Goal: Book appointment/travel/reservation

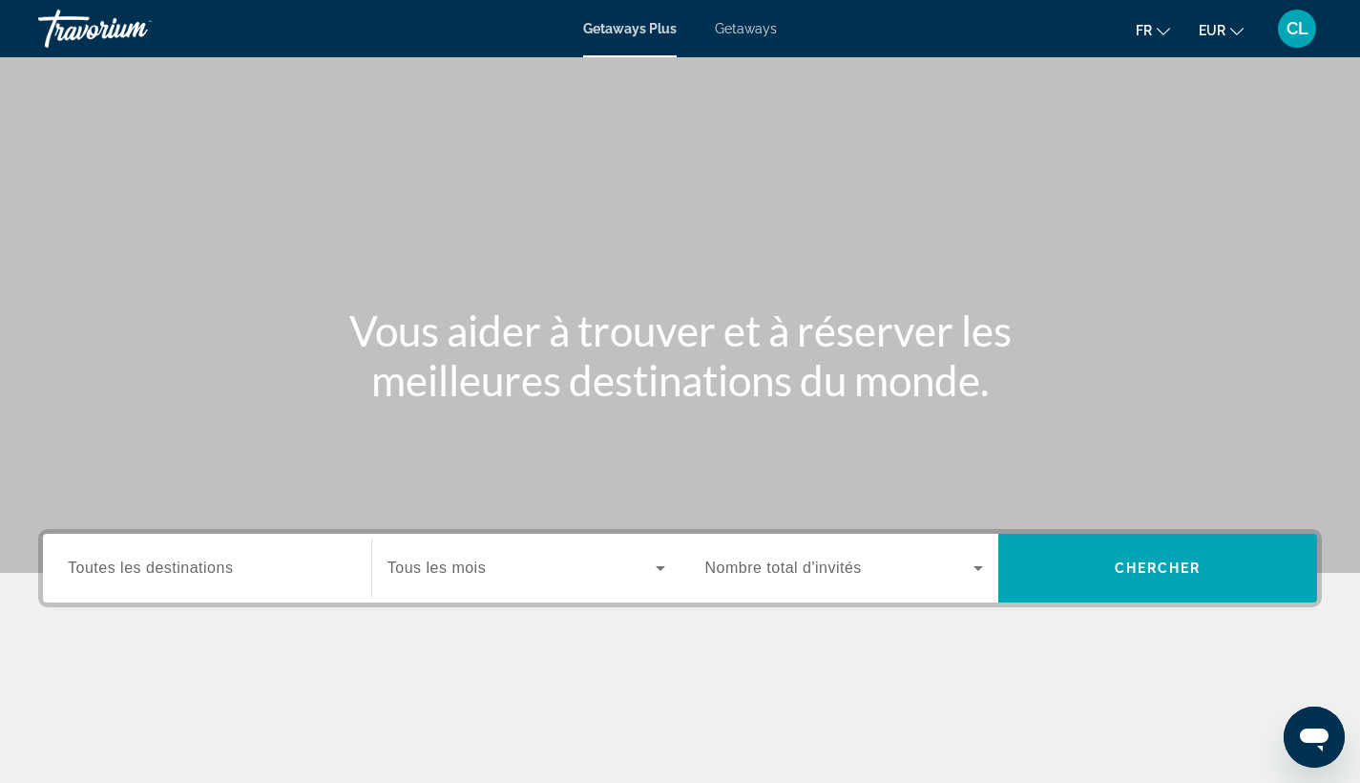
click at [756, 28] on span "Getaways" at bounding box center [746, 28] width 62 height 15
click at [162, 574] on span "Toutes les destinations" at bounding box center [150, 567] width 165 height 16
click at [162, 574] on input "Destination Toutes les destinations" at bounding box center [207, 568] width 279 height 23
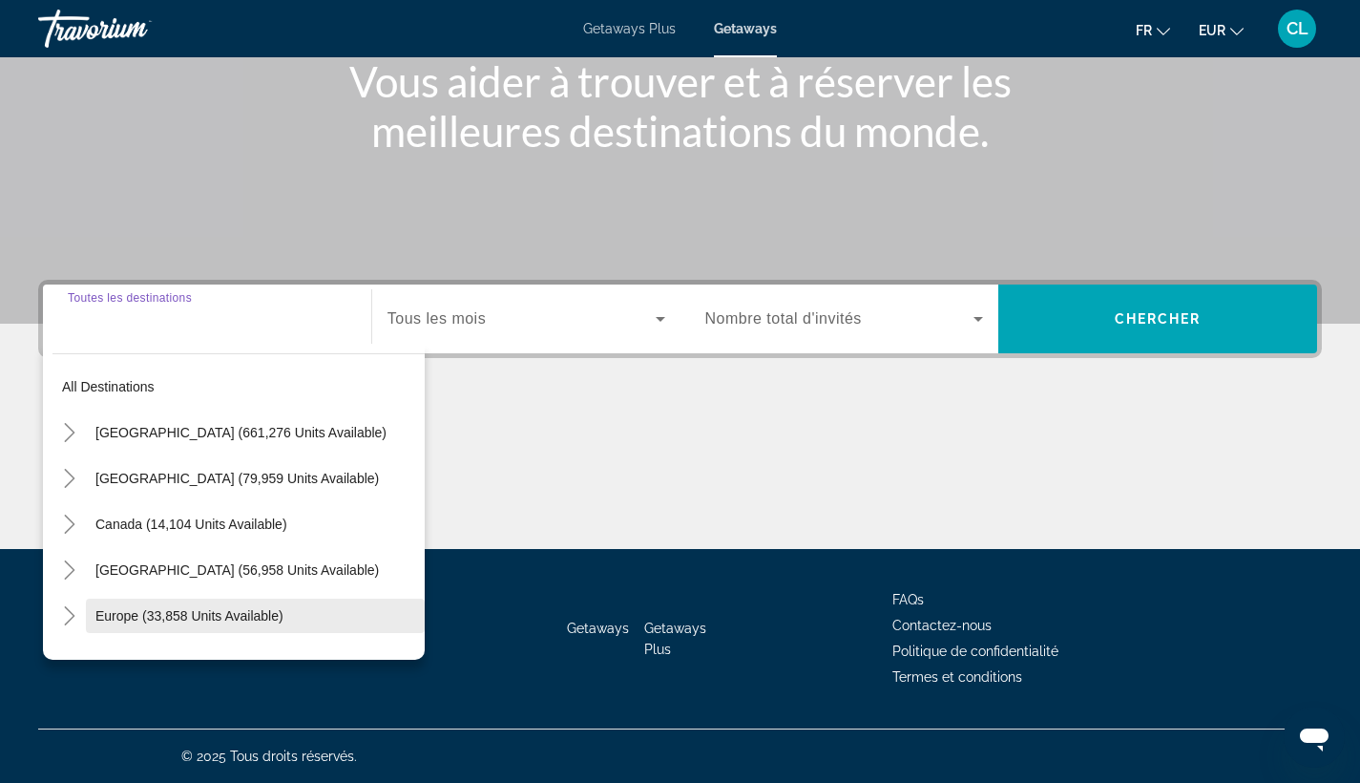
scroll to position [309, 0]
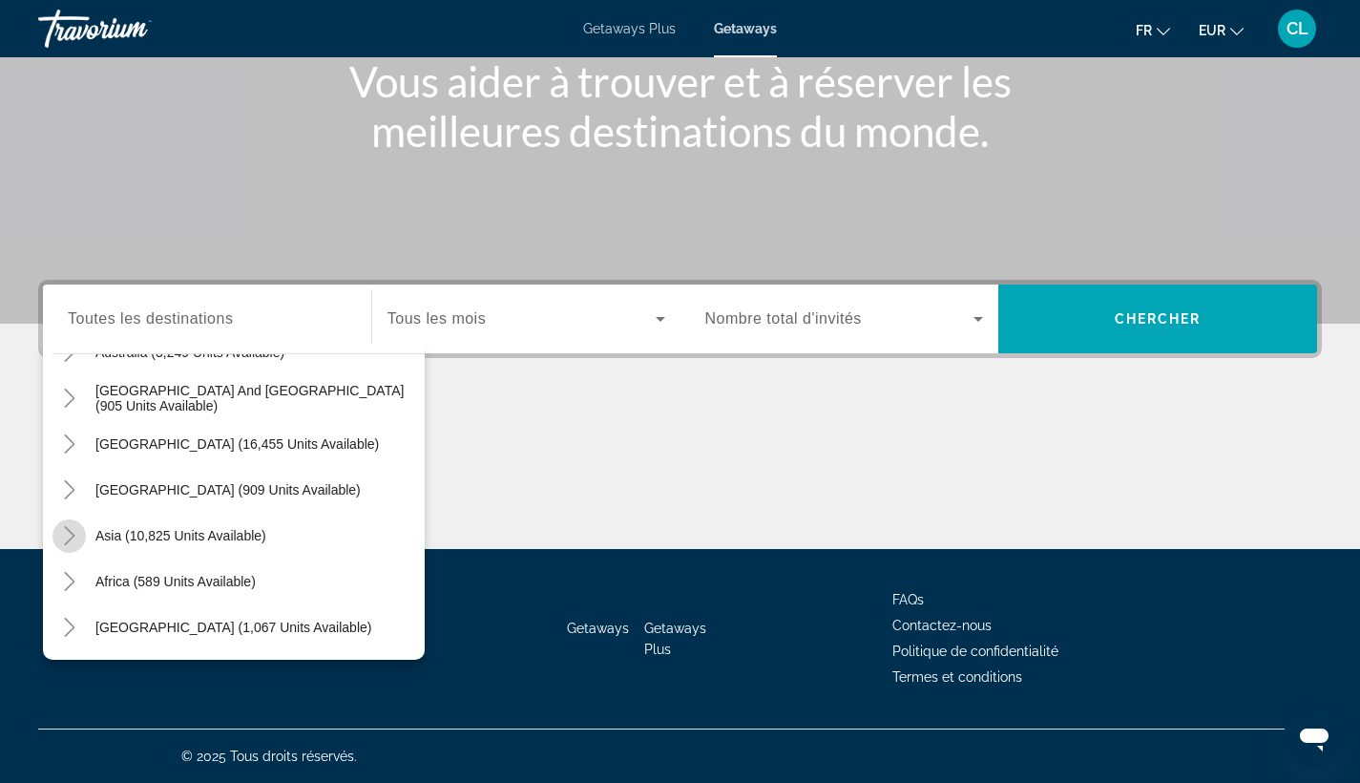
click at [62, 540] on icon "Toggle Asia (10,825 units available)" at bounding box center [69, 535] width 19 height 19
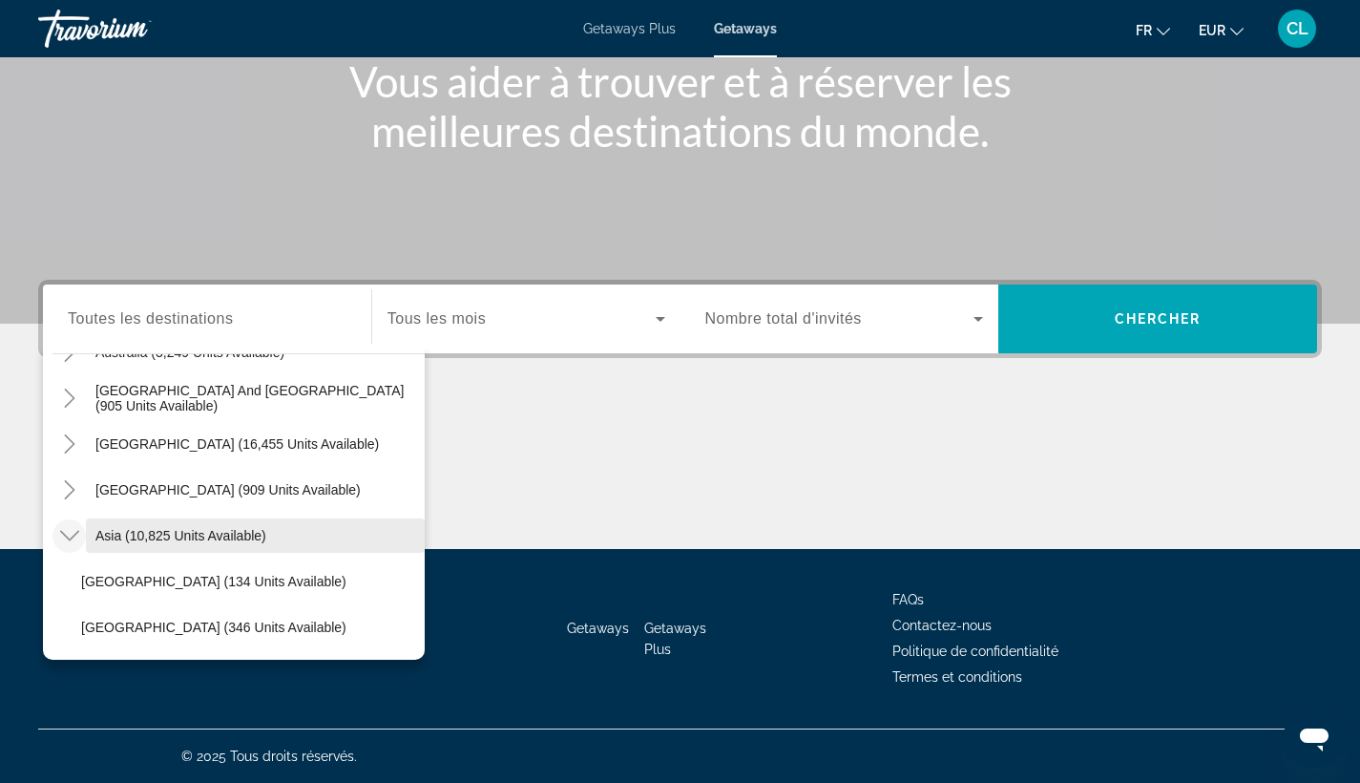
scroll to position [675, 0]
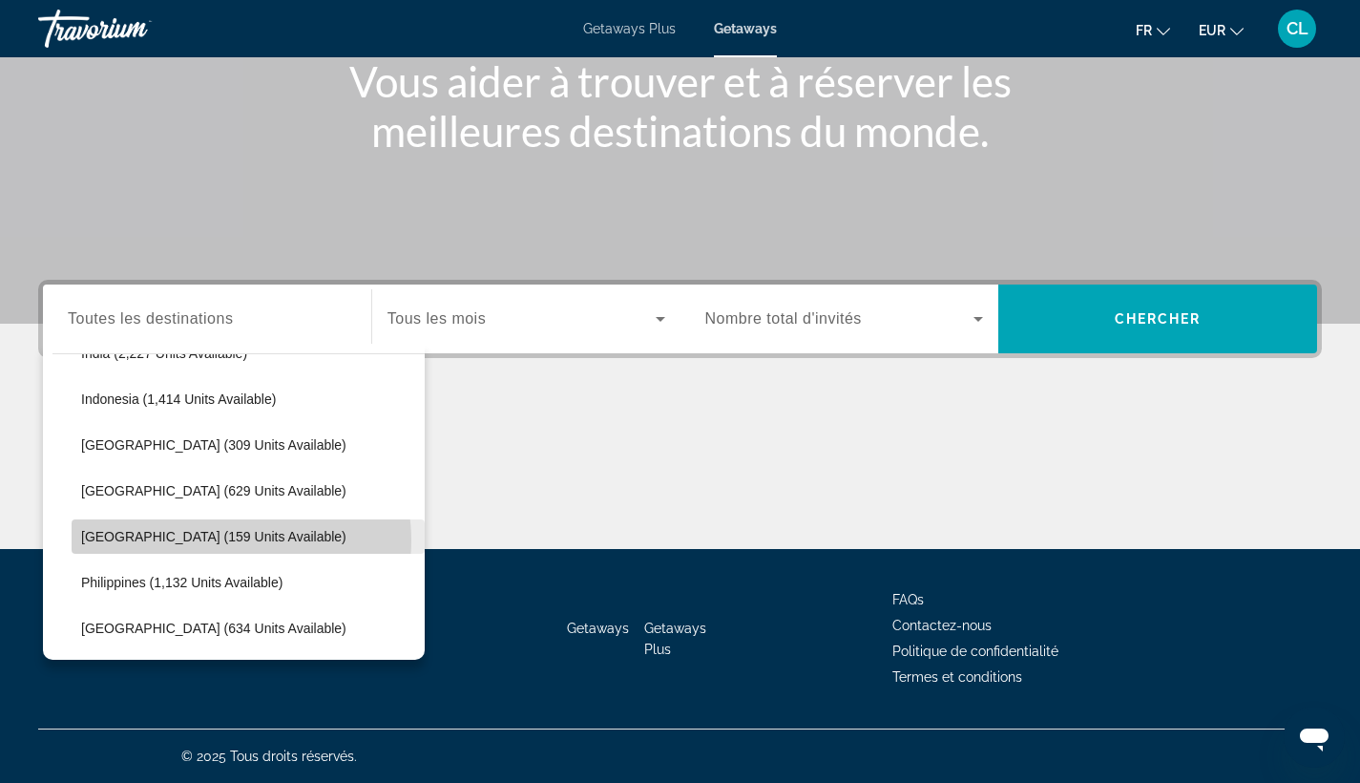
click at [227, 540] on span "[GEOGRAPHIC_DATA] (159 units available)" at bounding box center [213, 536] width 265 height 15
type input "**********"
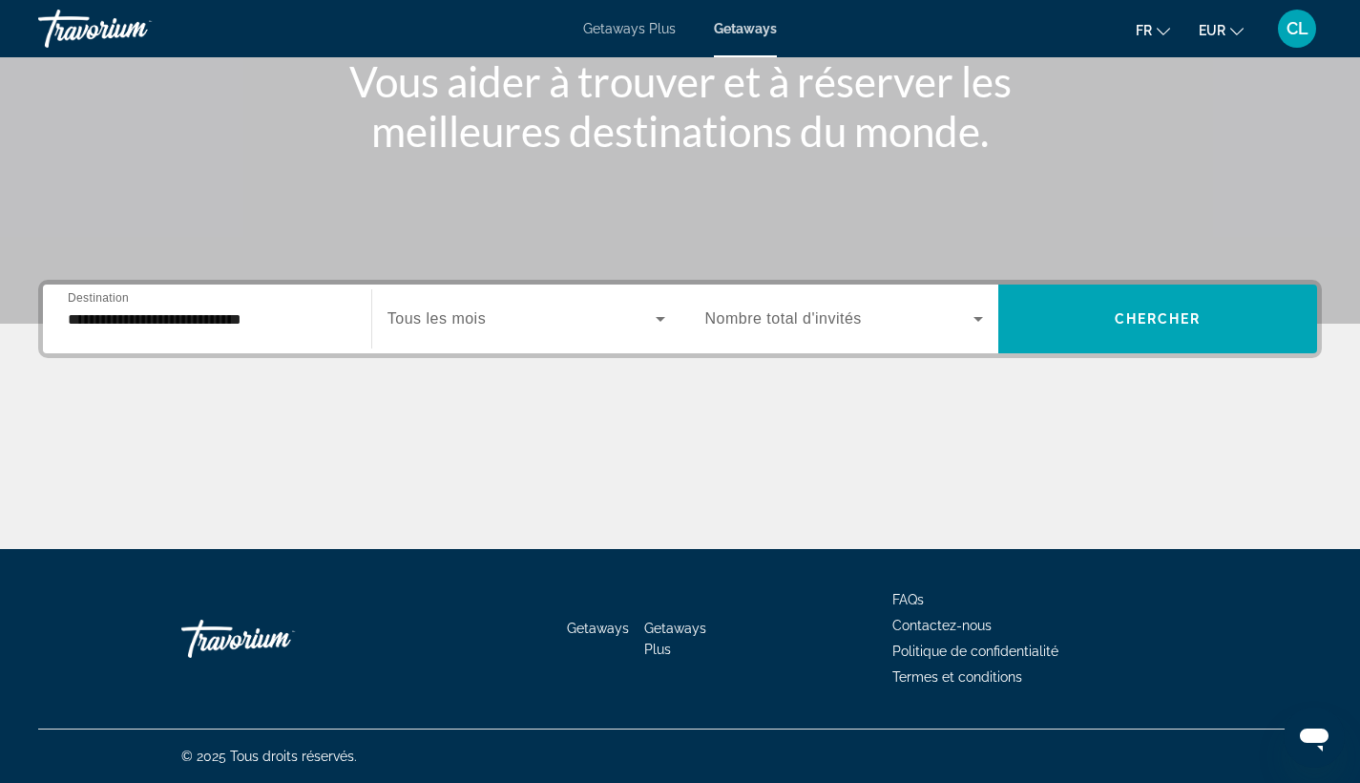
click at [471, 324] on span "Tous les mois" at bounding box center [436, 318] width 98 height 16
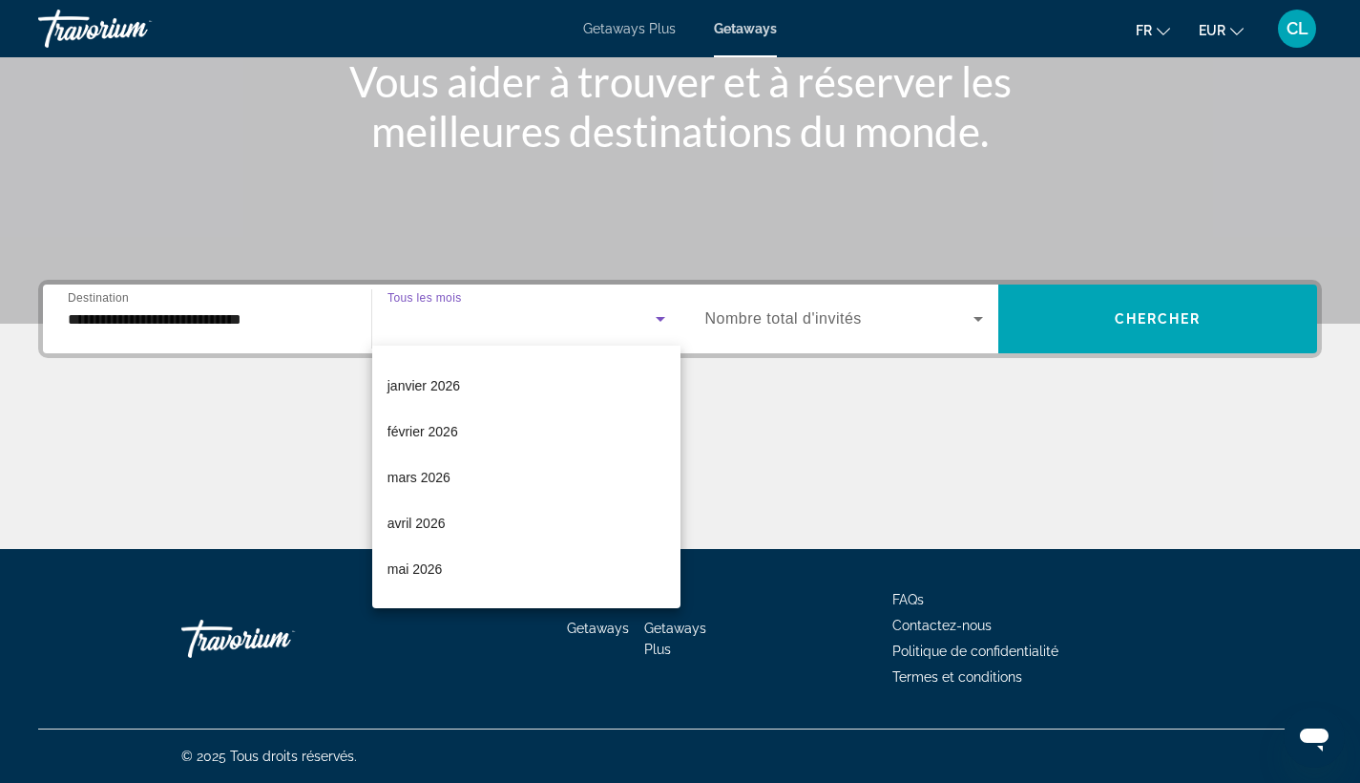
scroll to position [232, 0]
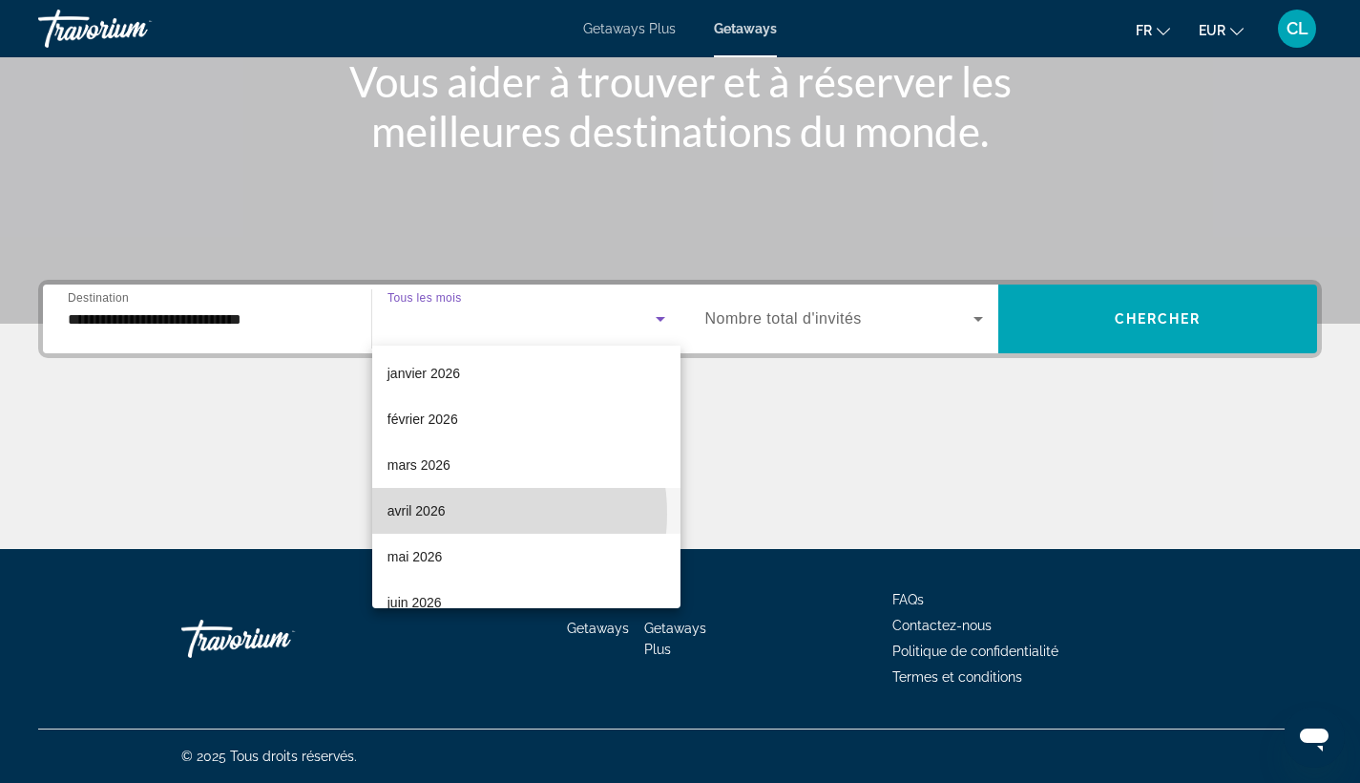
click at [458, 513] on mat-option "avril 2026" at bounding box center [526, 511] width 308 height 46
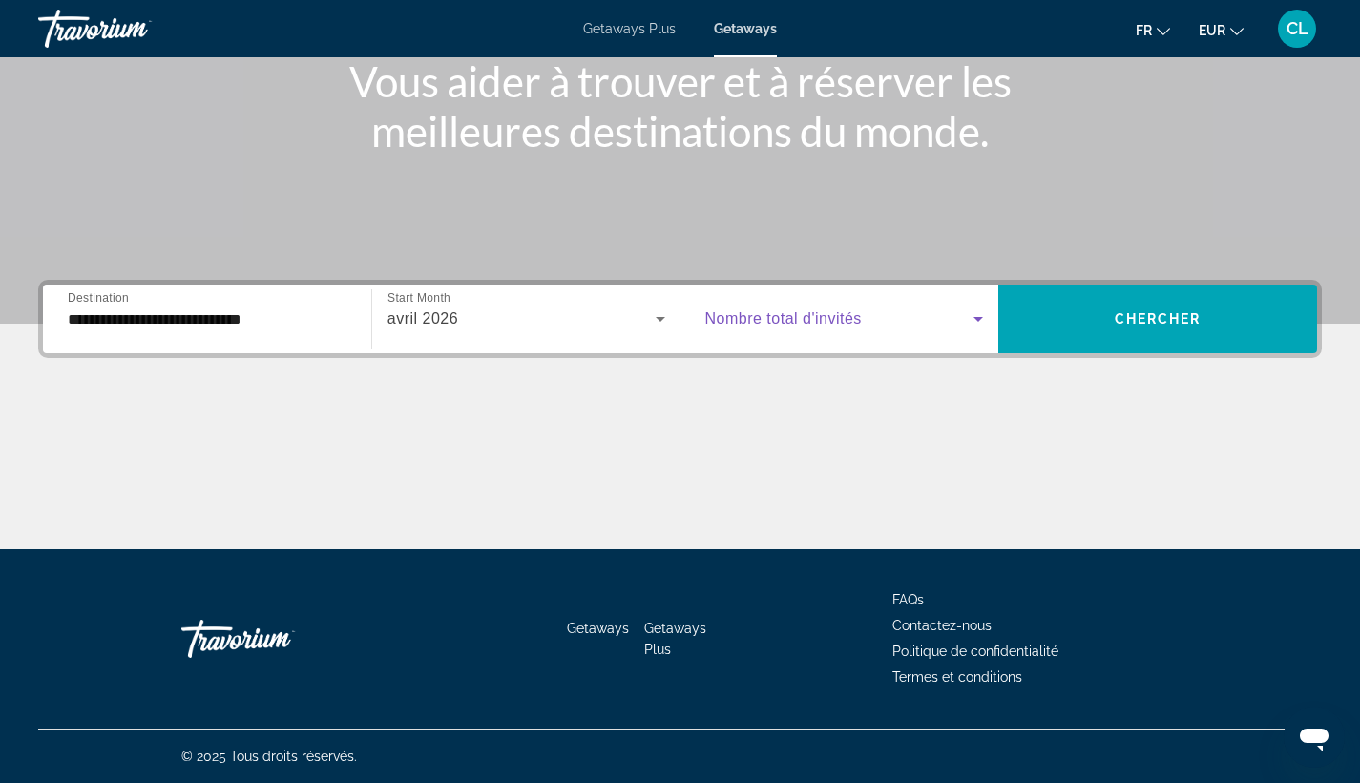
click at [881, 324] on span "Search widget" at bounding box center [839, 318] width 269 height 23
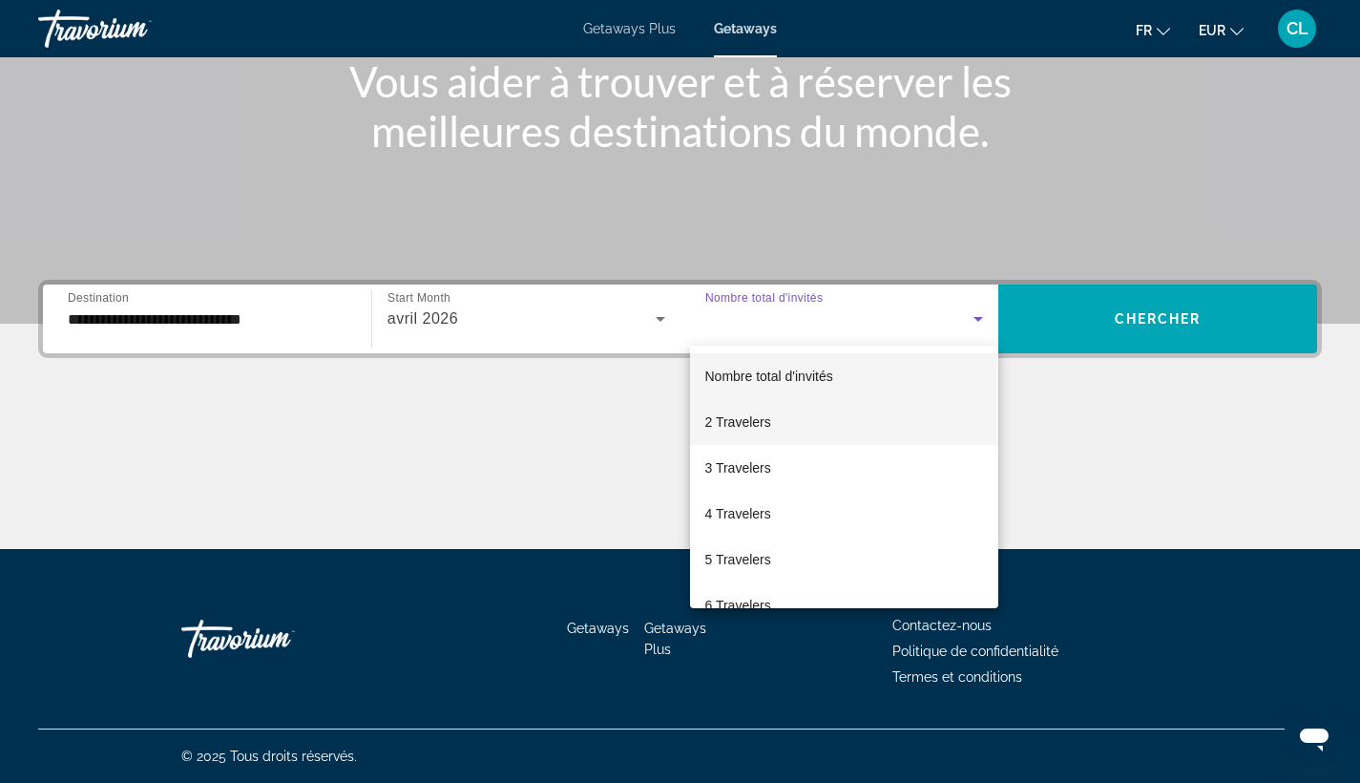
click at [800, 420] on mat-option "2 Travelers" at bounding box center [844, 422] width 309 height 46
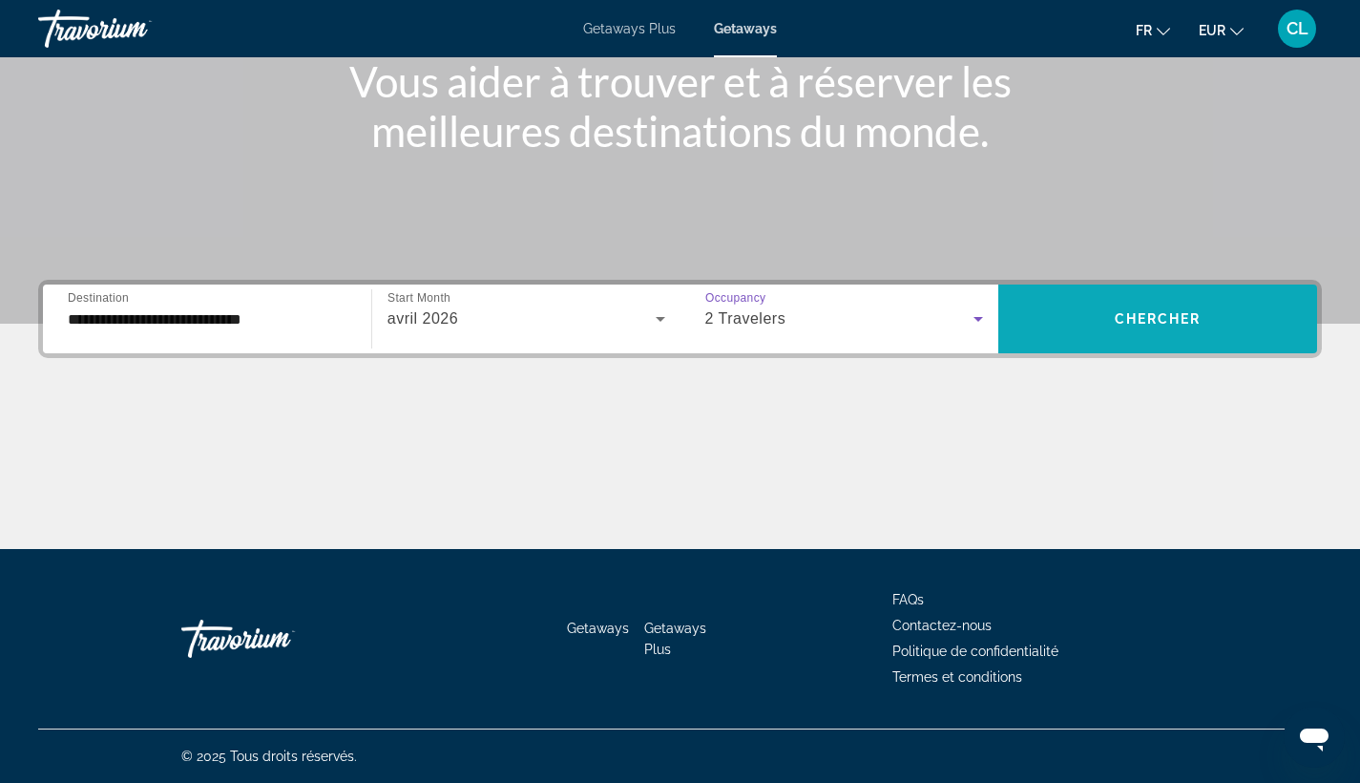
click at [1152, 306] on span "Search widget" at bounding box center [1157, 319] width 319 height 46
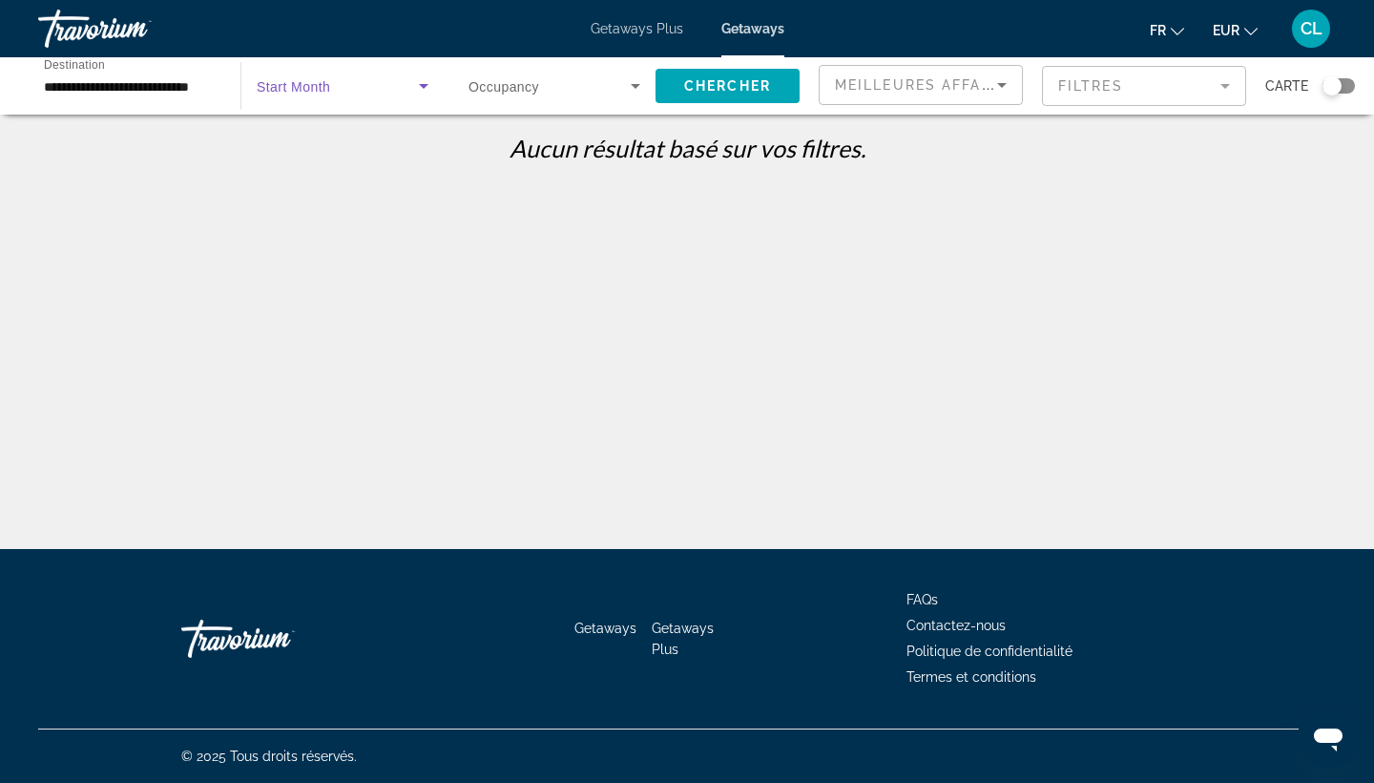
click at [356, 86] on span "Search widget" at bounding box center [338, 85] width 162 height 23
click at [327, 138] on span "Tous les mois" at bounding box center [297, 143] width 81 height 15
drag, startPoint x: 753, startPoint y: 87, endPoint x: 760, endPoint y: 121, distance: 35.0
click at [754, 88] on span "Chercher" at bounding box center [727, 85] width 87 height 15
click at [147, 85] on input "**********" at bounding box center [130, 86] width 172 height 23
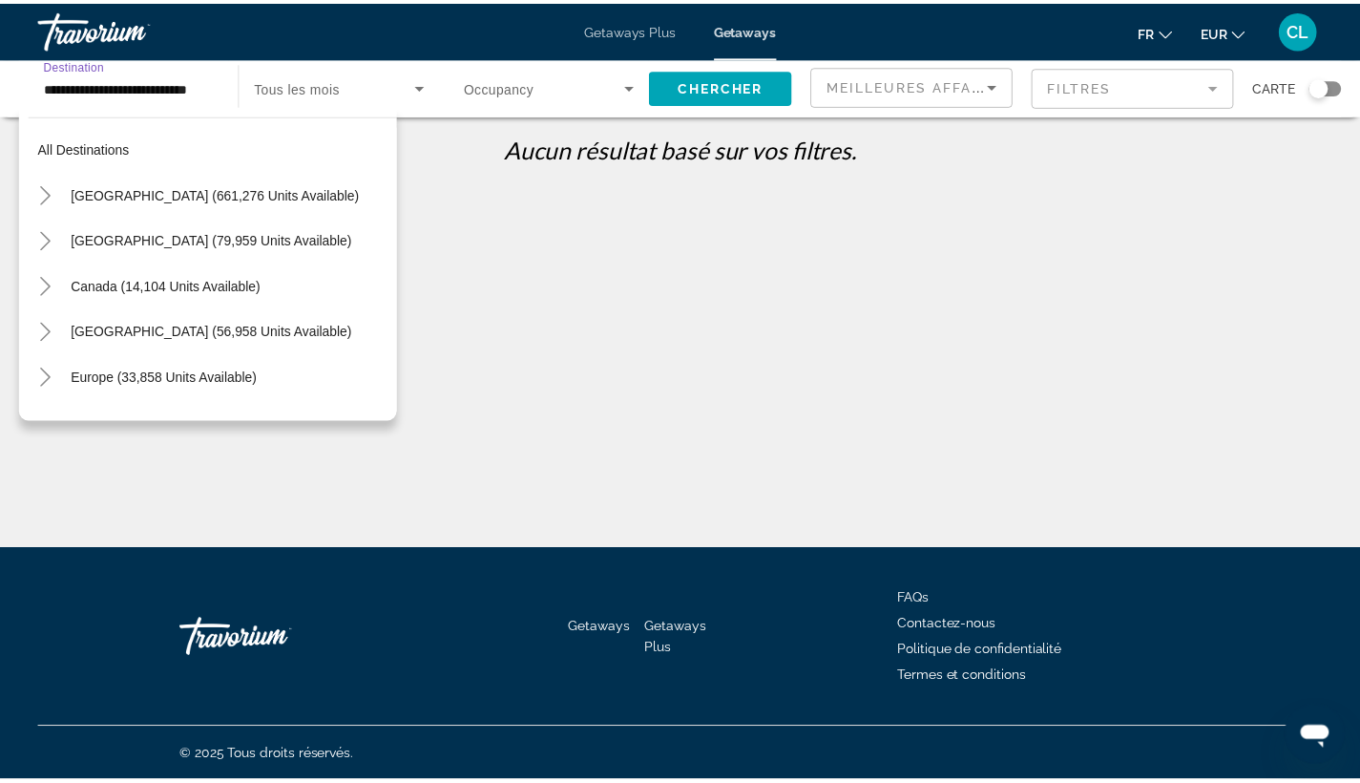
scroll to position [709, 0]
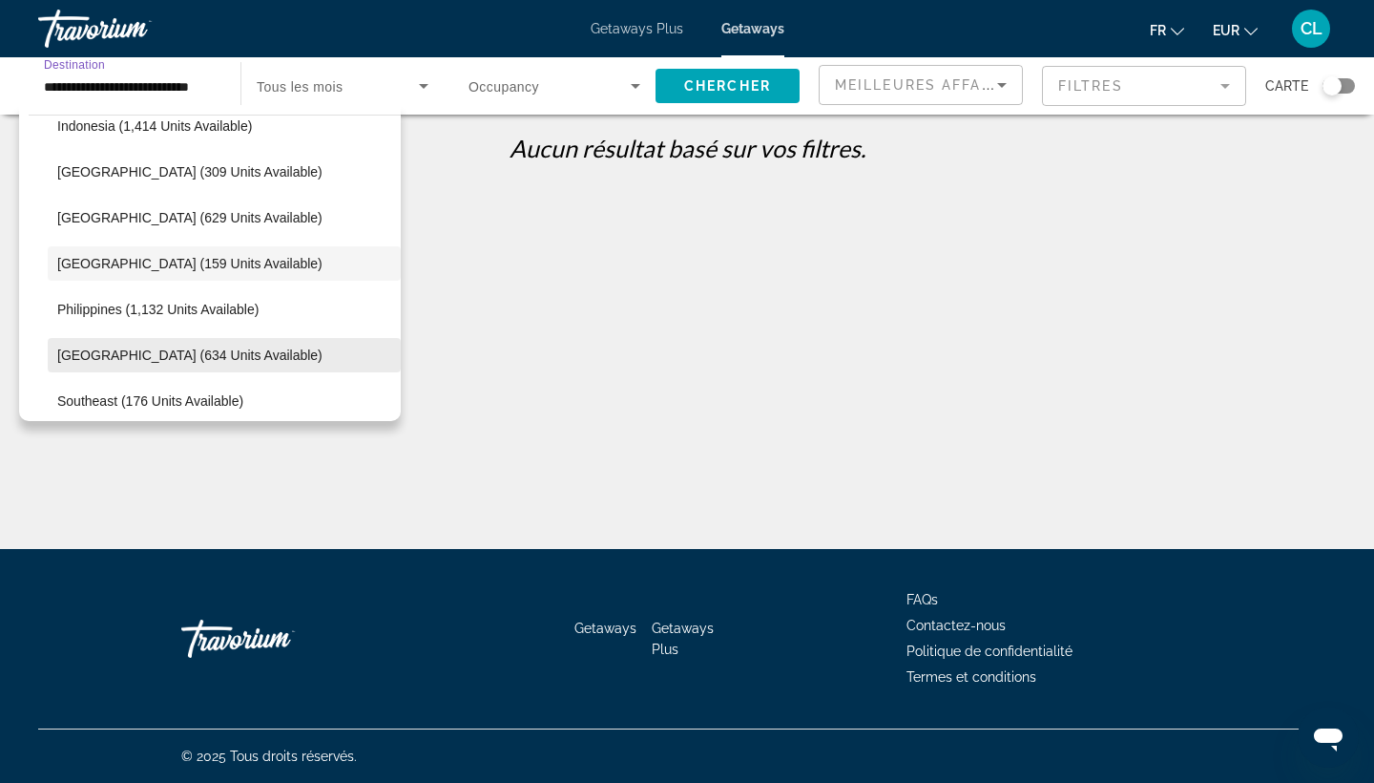
click at [93, 359] on span "[GEOGRAPHIC_DATA] (634 units available)" at bounding box center [189, 354] width 265 height 15
type input "**********"
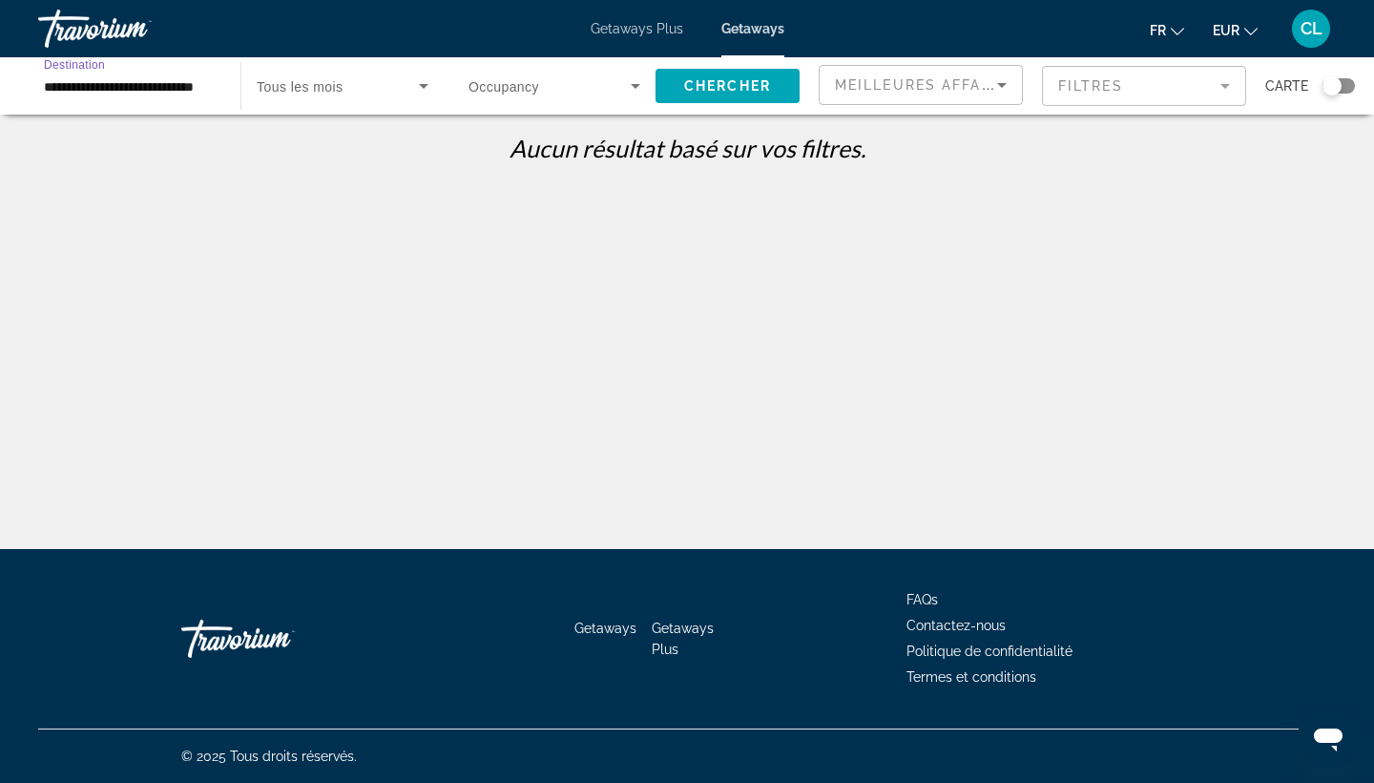
click at [415, 84] on icon "Search widget" at bounding box center [423, 85] width 23 height 23
click at [334, 87] on div at bounding box center [687, 391] width 1374 height 783
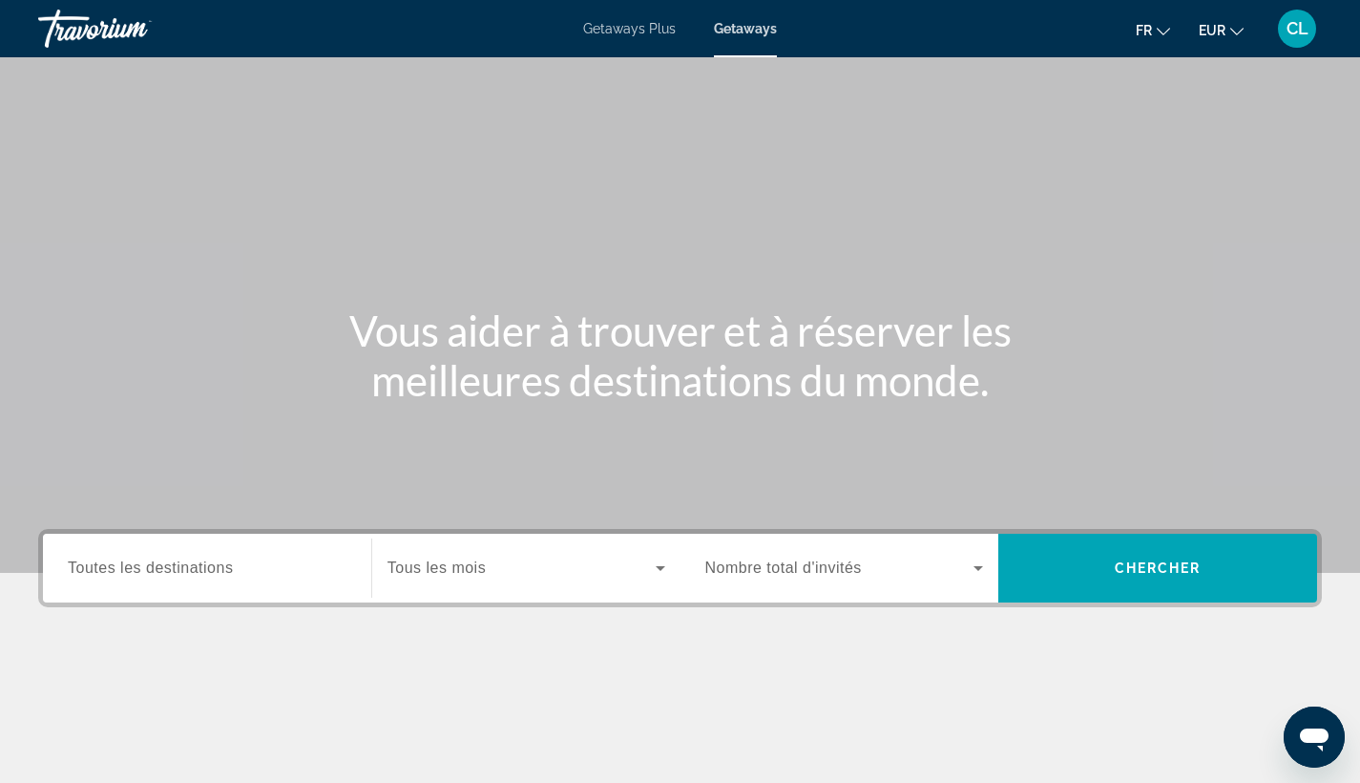
click at [258, 567] on input "Destination Toutes les destinations" at bounding box center [207, 568] width 279 height 23
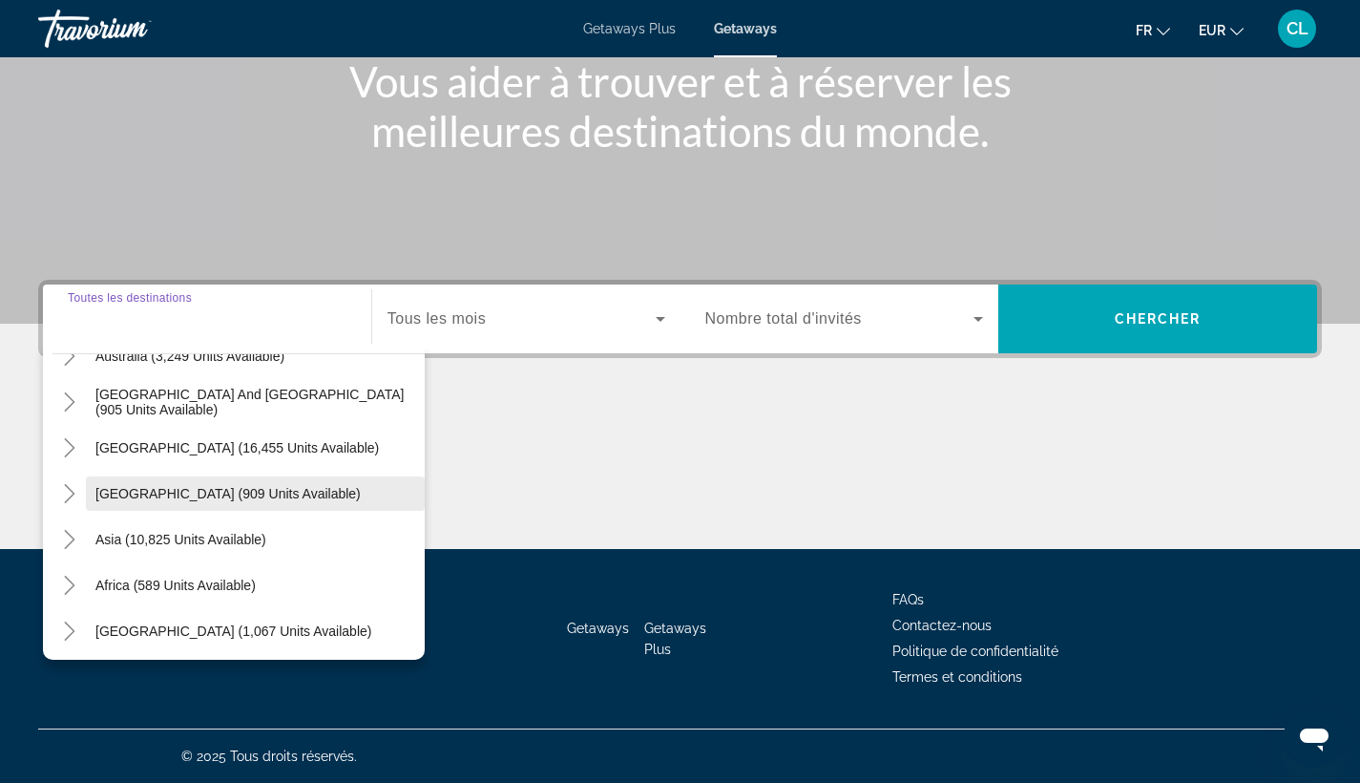
scroll to position [128, 0]
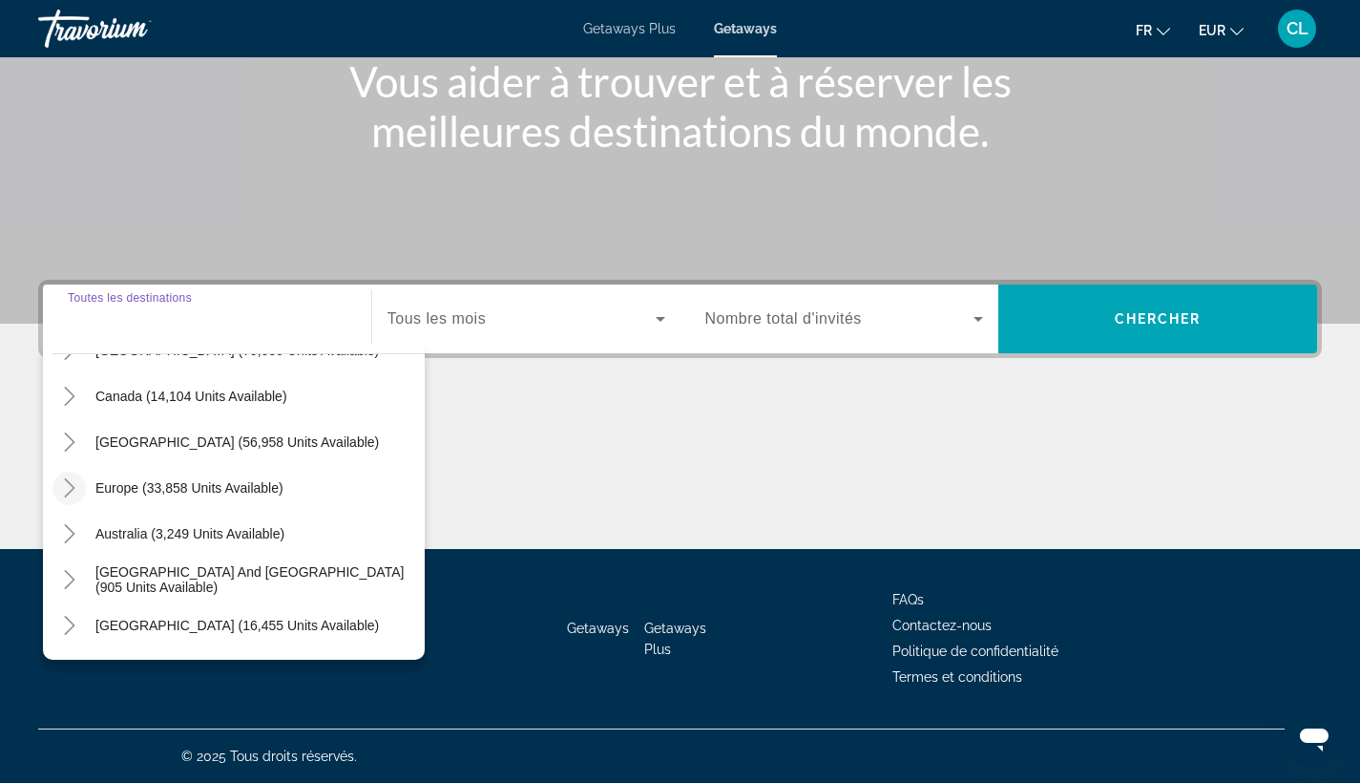
click at [71, 489] on icon "Toggle Europe (33,858 units available)" at bounding box center [69, 487] width 19 height 19
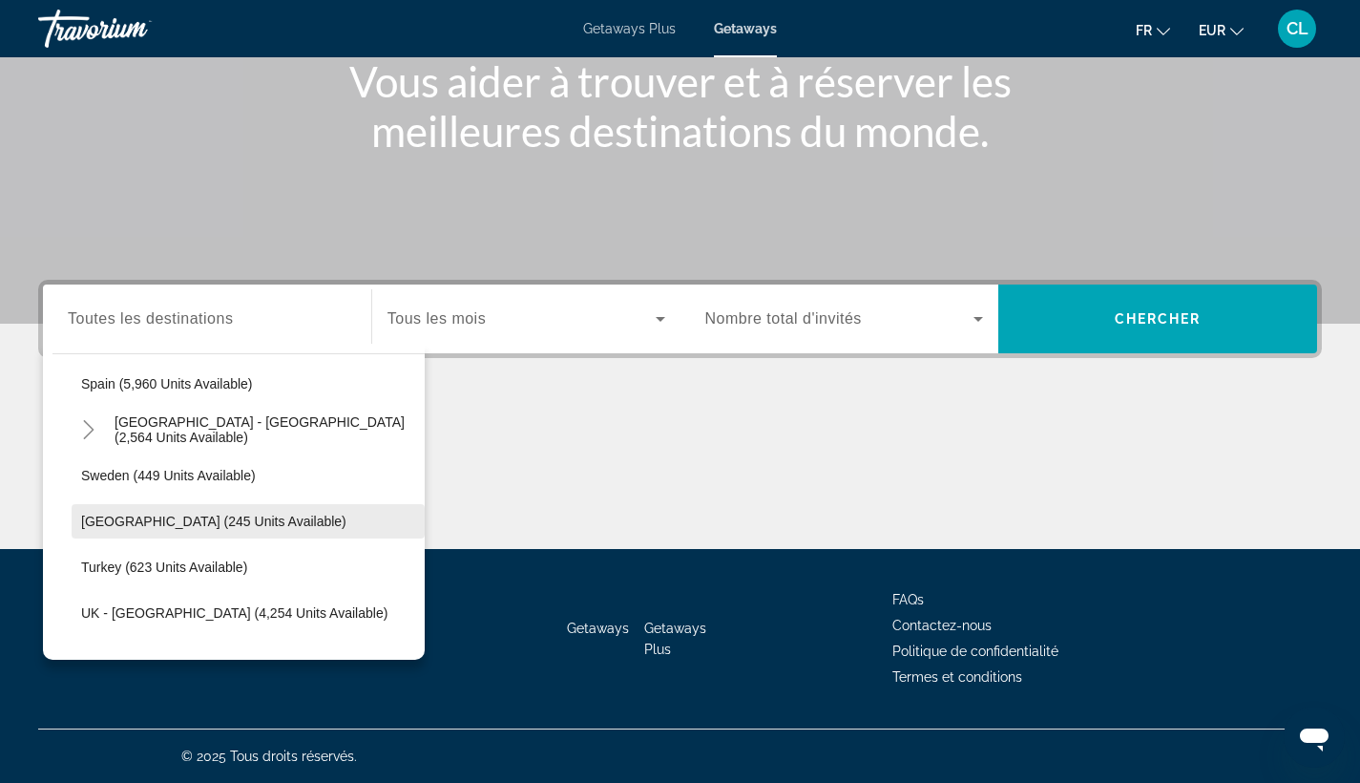
scroll to position [908, 0]
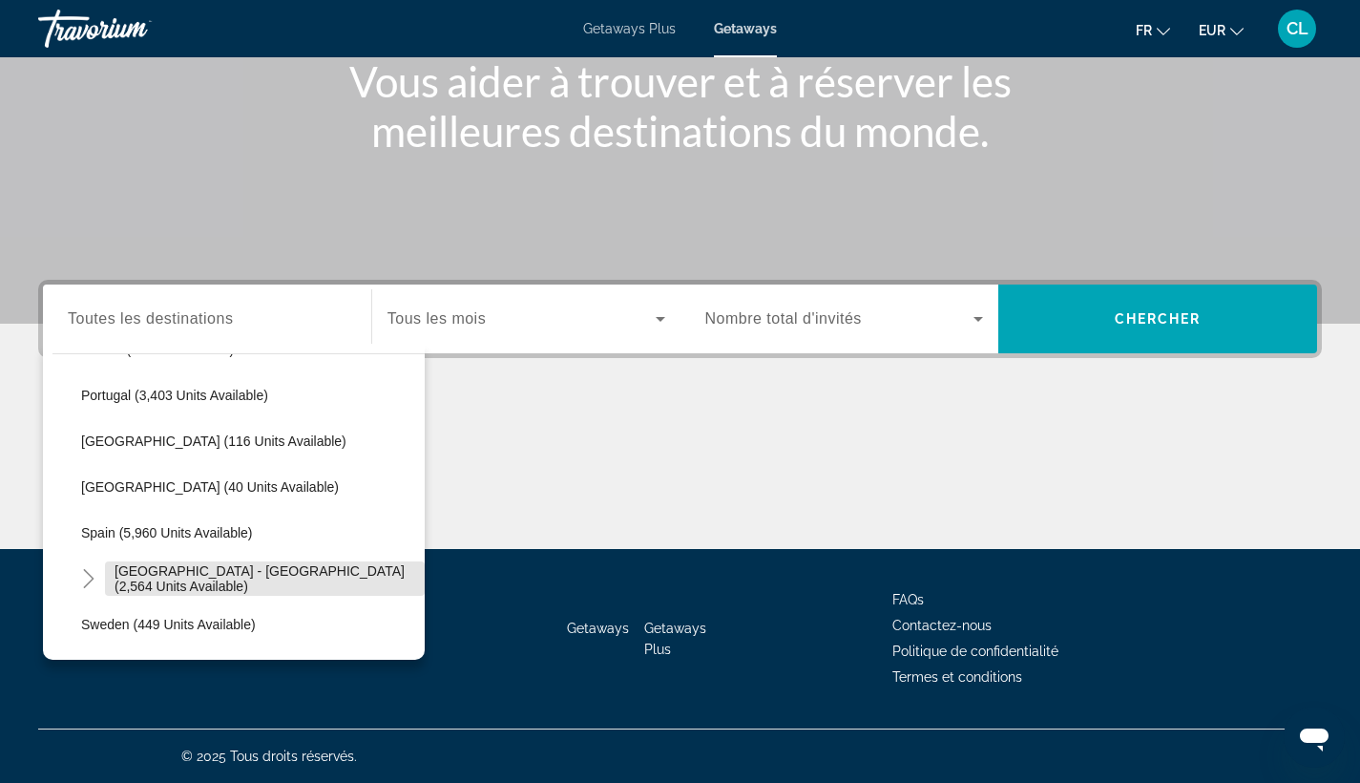
drag, startPoint x: 270, startPoint y: 572, endPoint x: 300, endPoint y: 563, distance: 30.8
click at [270, 572] on span "[GEOGRAPHIC_DATA] - [GEOGRAPHIC_DATA] (2,564 units available)" at bounding box center [265, 578] width 301 height 31
type input "**********"
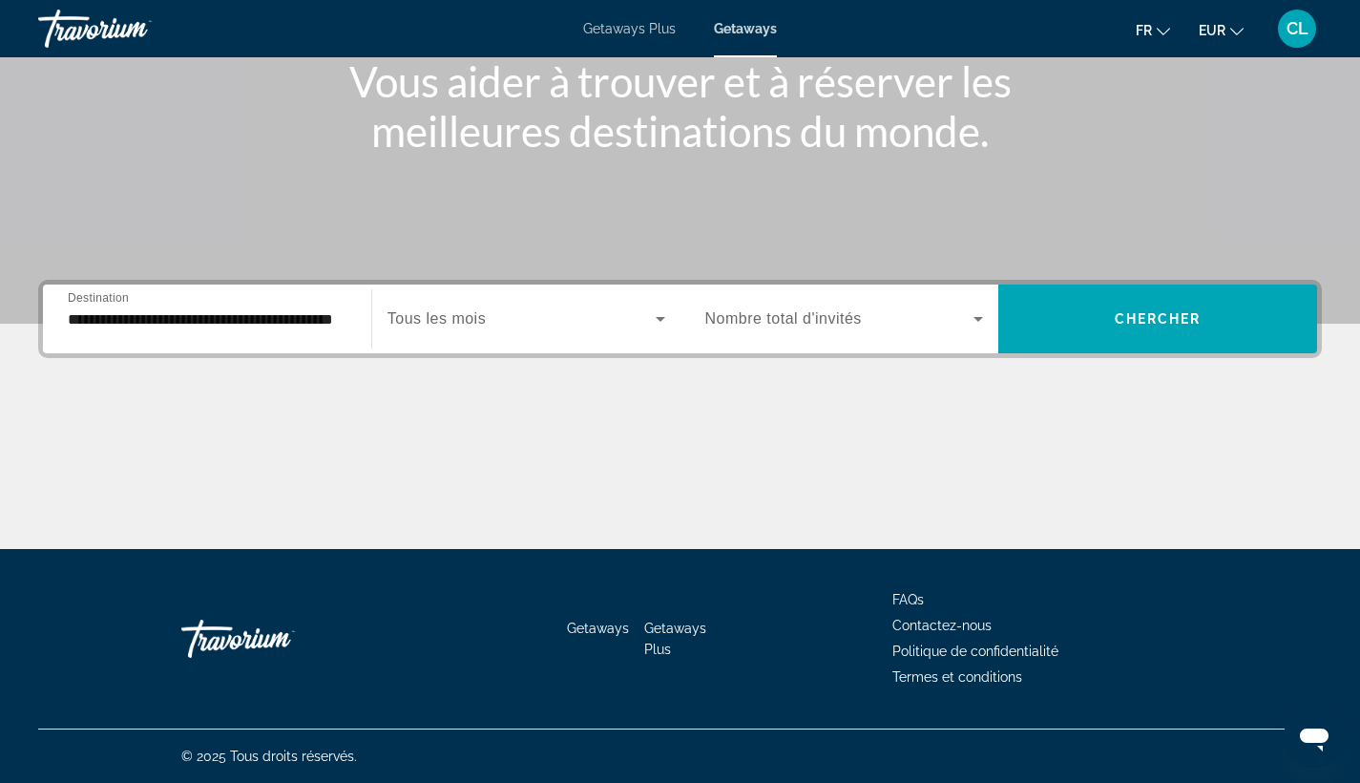
click at [463, 319] on span "Tous les mois" at bounding box center [436, 318] width 98 height 16
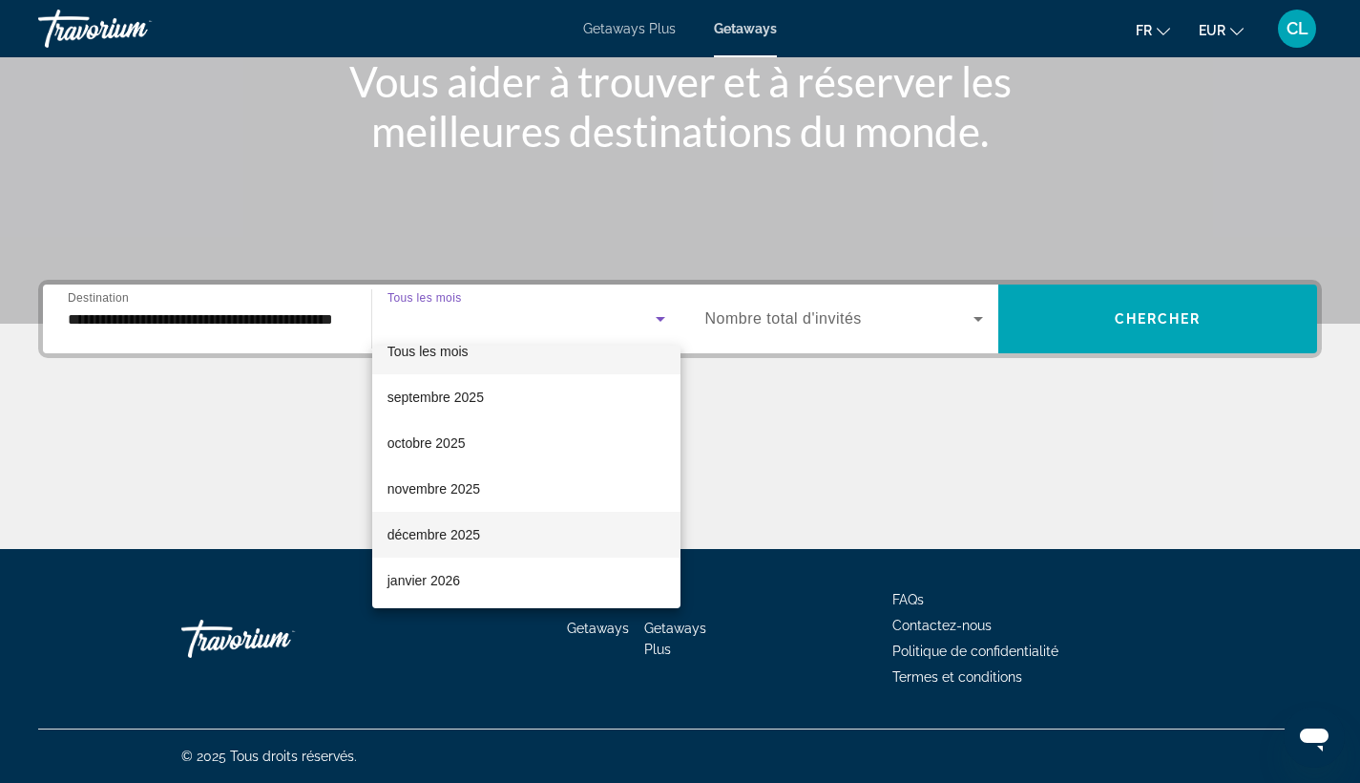
scroll to position [91, 0]
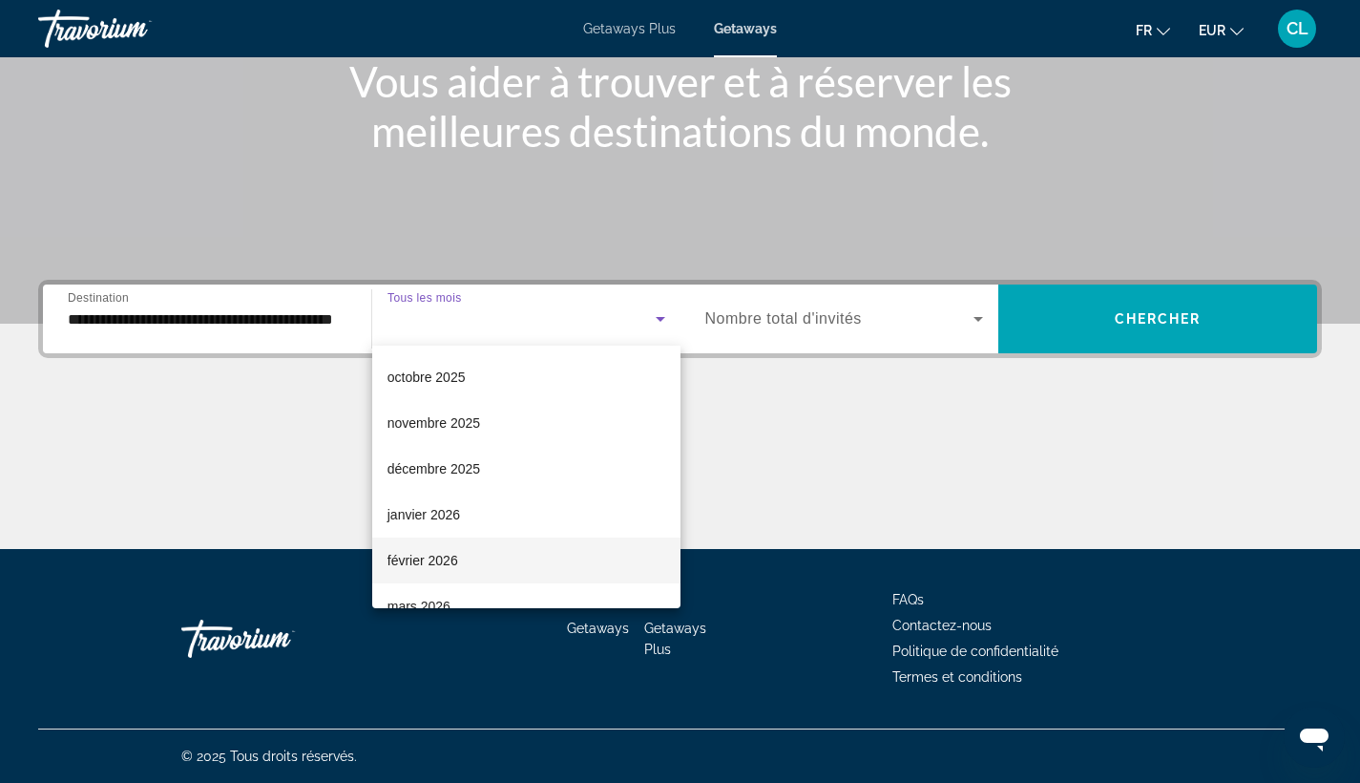
click at [452, 550] on span "février 2026" at bounding box center [422, 560] width 71 height 23
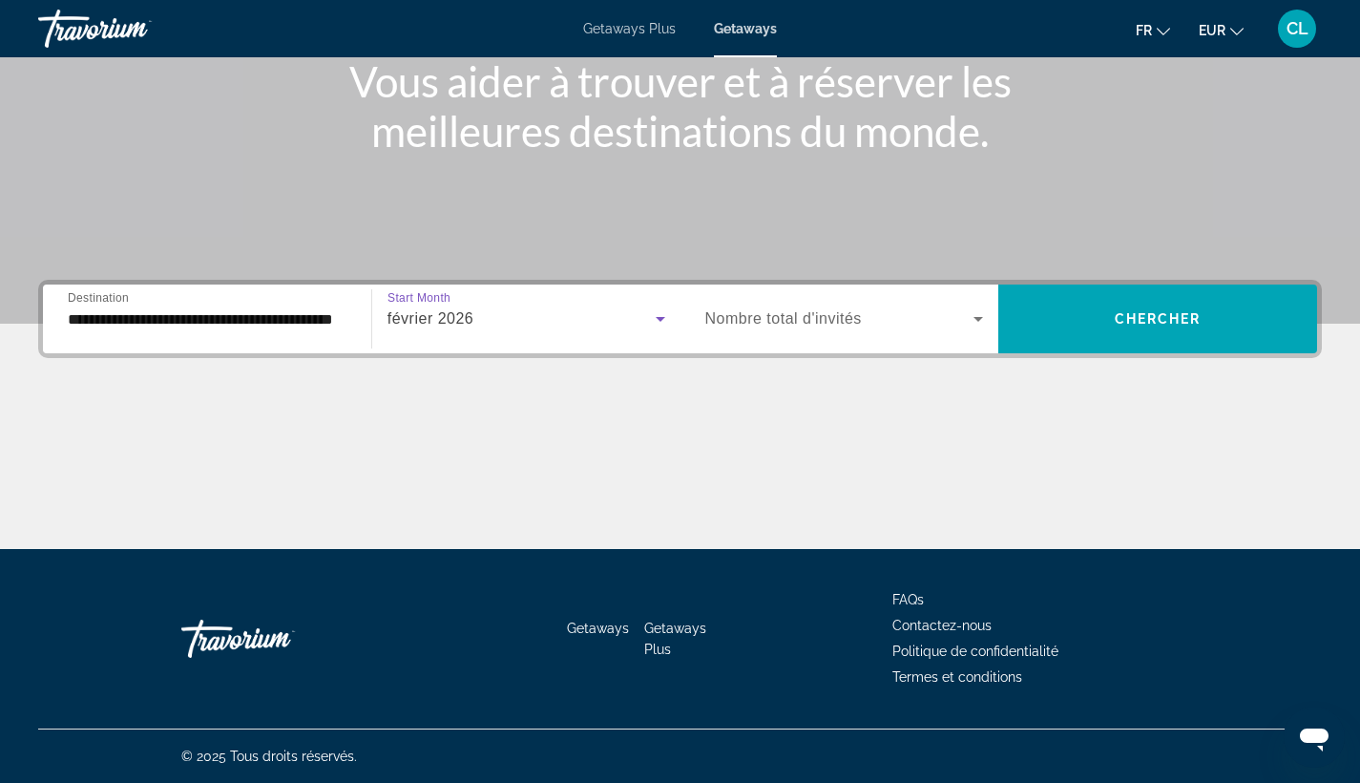
click at [796, 312] on span "Nombre total d'invités" at bounding box center [783, 318] width 157 height 16
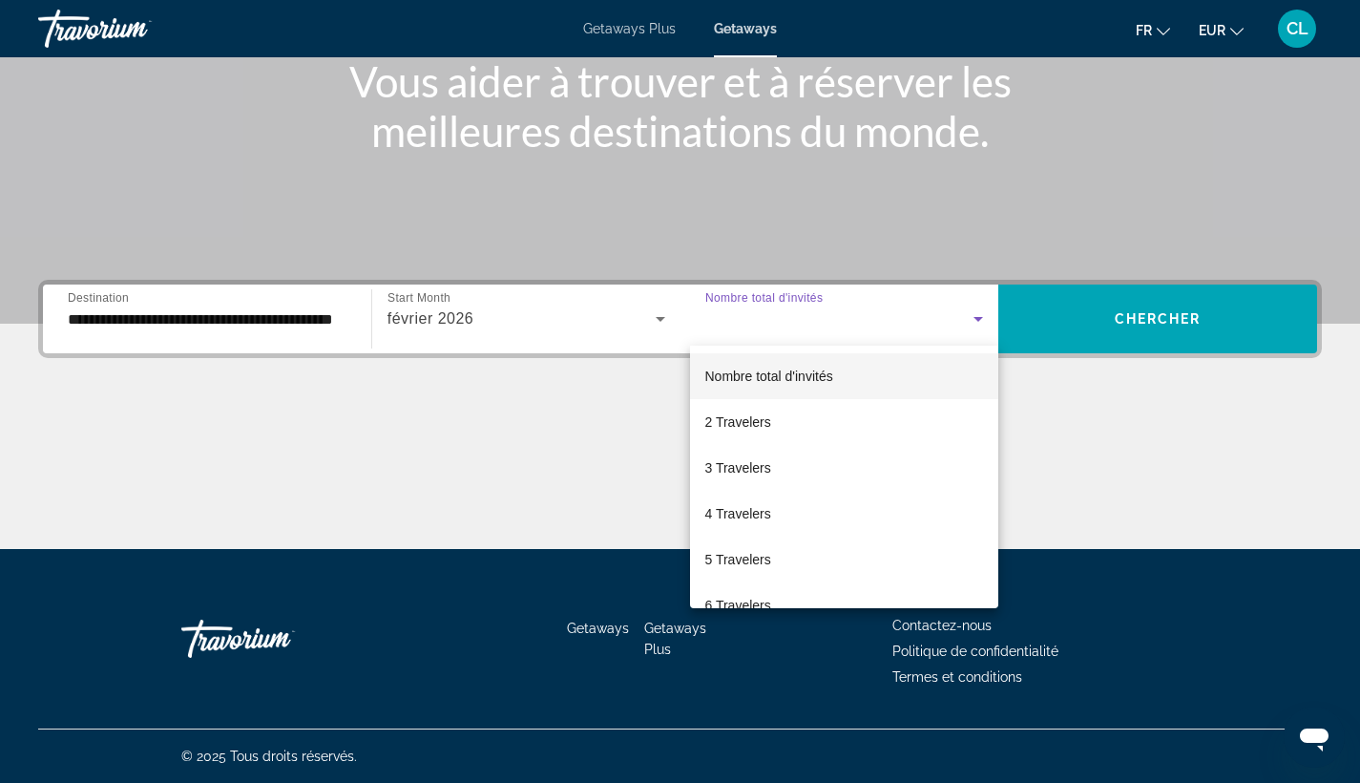
scroll to position [116, 0]
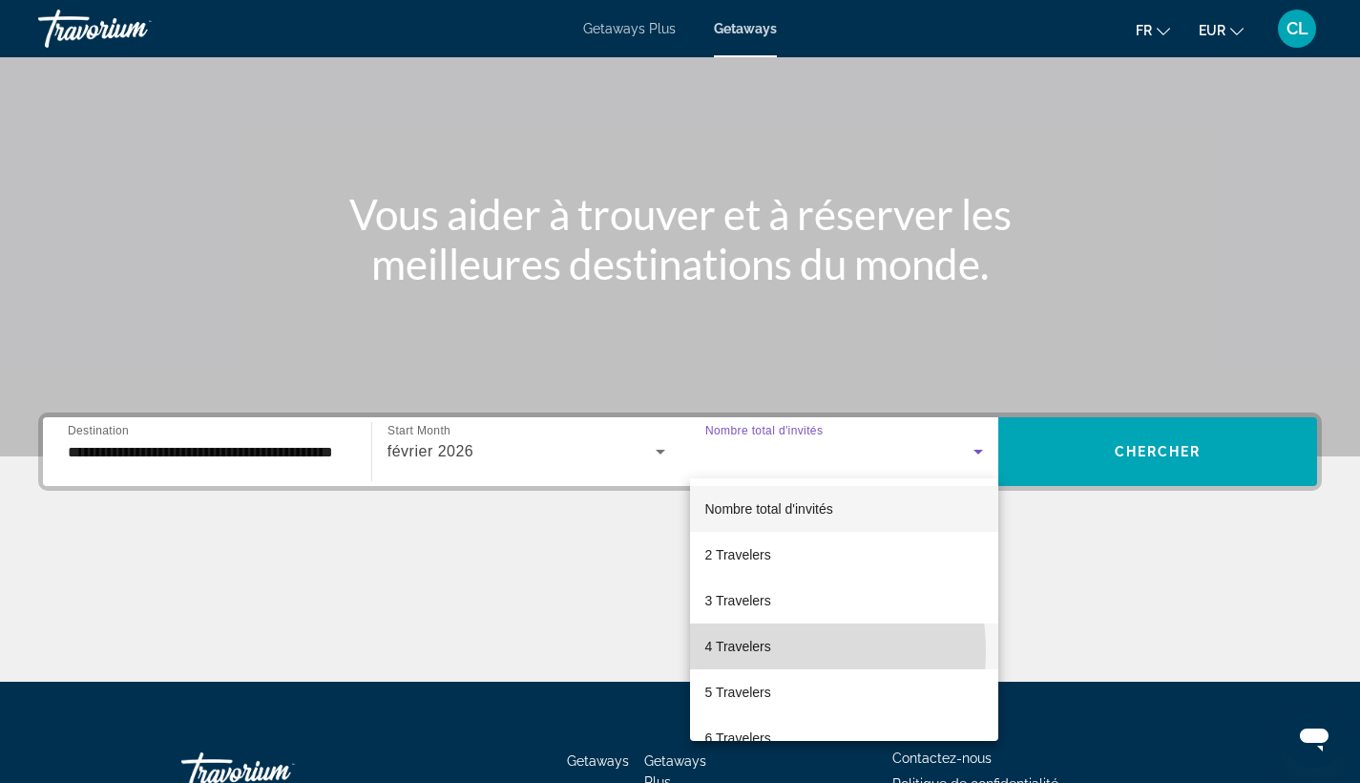
click at [745, 651] on span "4 Travelers" at bounding box center [738, 646] width 66 height 23
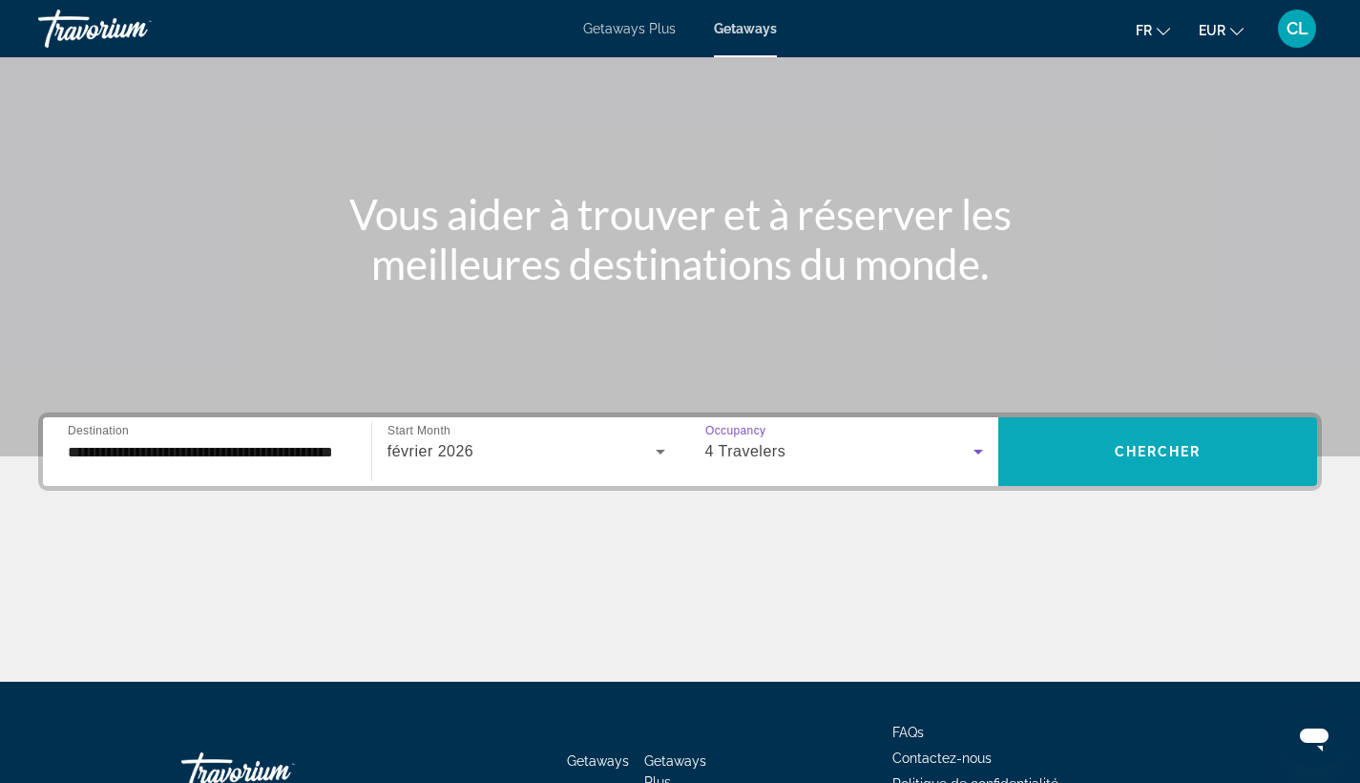
click at [1139, 451] on span "Chercher" at bounding box center [1158, 451] width 87 height 15
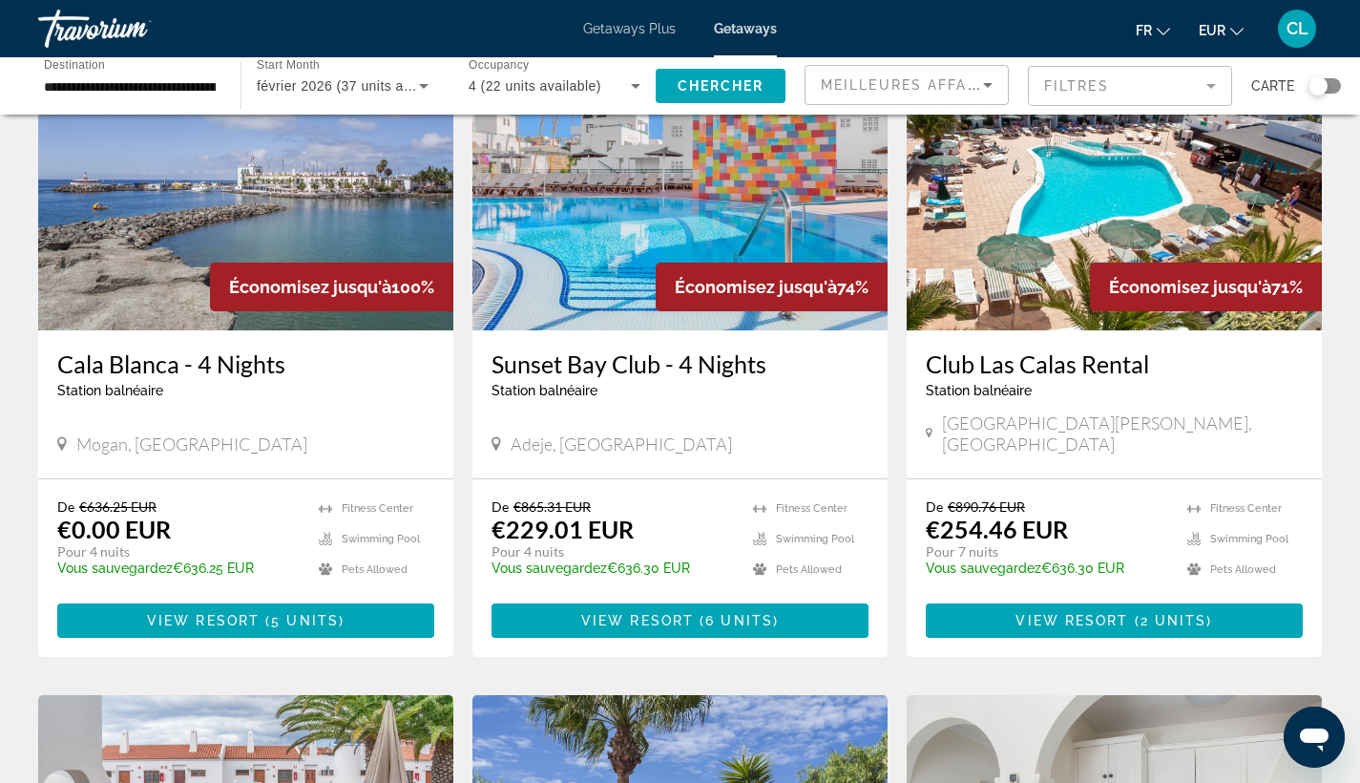
scroll to position [13, 0]
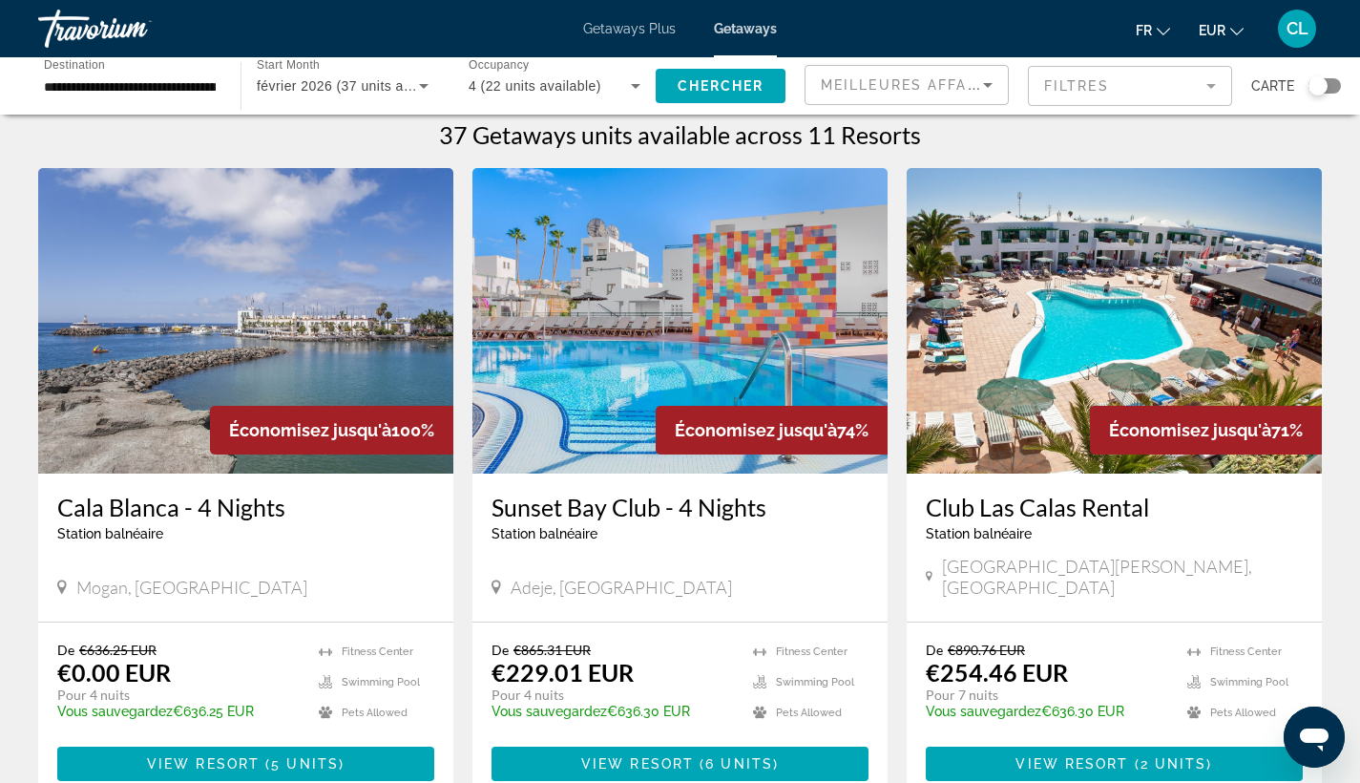
click at [1009, 310] on img "Main content" at bounding box center [1114, 320] width 415 height 305
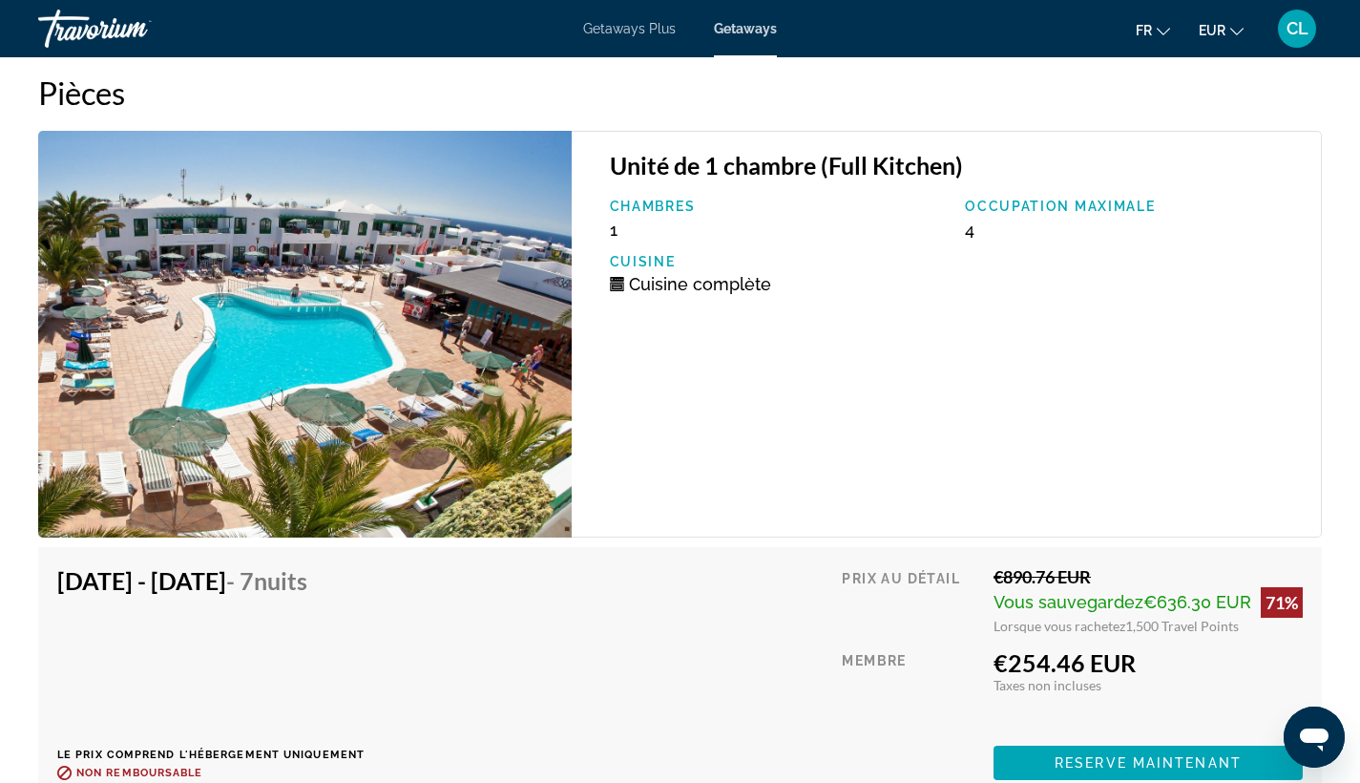
scroll to position [3516, 0]
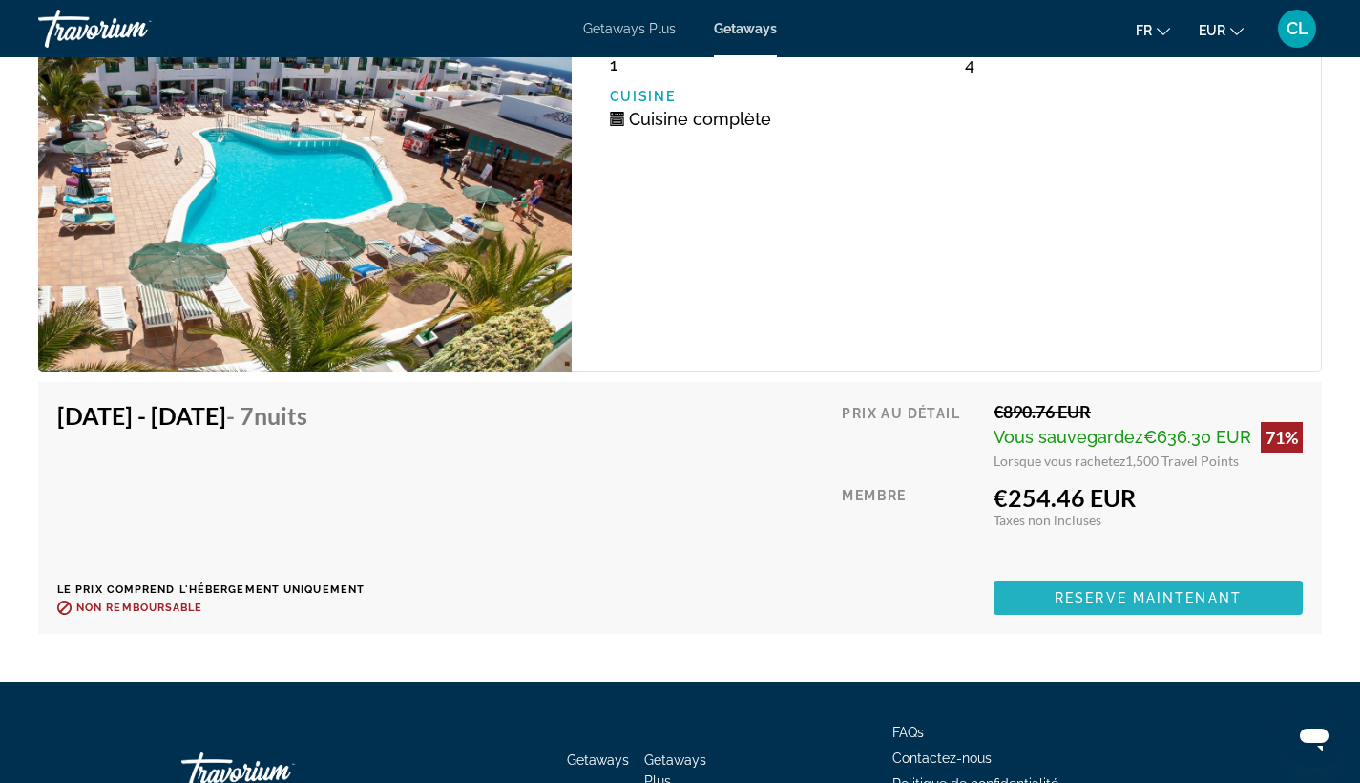
click at [1131, 596] on span "Reserve maintenant" at bounding box center [1148, 597] width 187 height 15
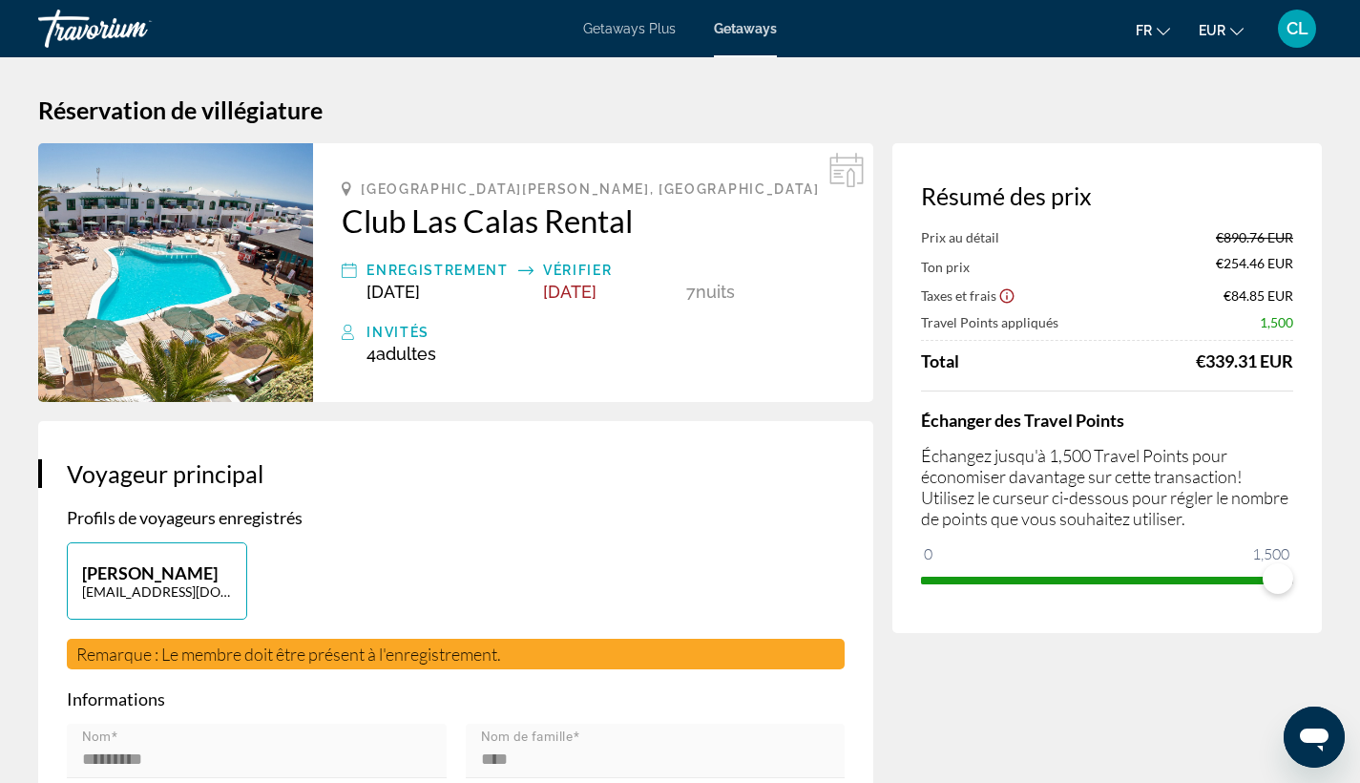
scroll to position [31, 0]
